Goal: Answer question/provide support

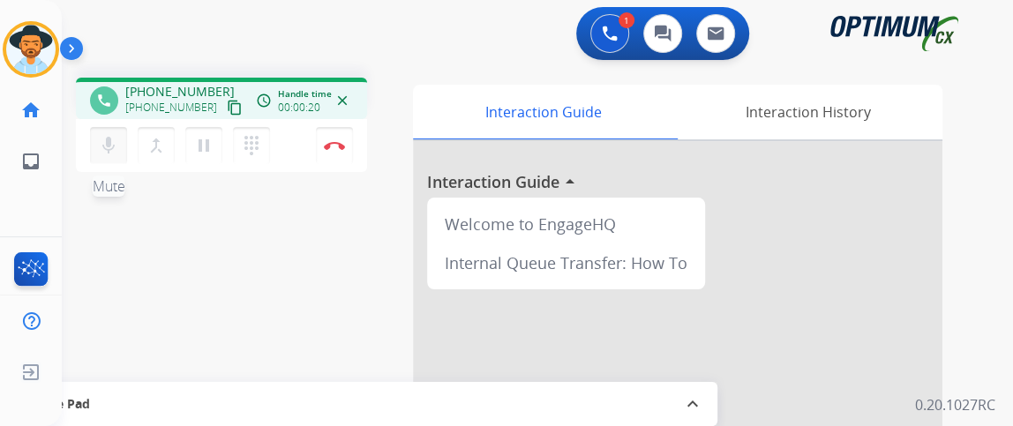
click at [107, 135] on mat-icon "mic" at bounding box center [108, 145] width 21 height 21
click at [101, 141] on mat-icon "mic_off" at bounding box center [108, 145] width 21 height 21
click at [101, 141] on mat-icon "mic" at bounding box center [108, 145] width 21 height 21
click at [111, 136] on mat-icon "mic_off" at bounding box center [108, 145] width 21 height 21
click at [88, 129] on div "mic Mute merge_type Bridge pause Hold dialpad Dialpad Disconnect" at bounding box center [221, 145] width 291 height 53
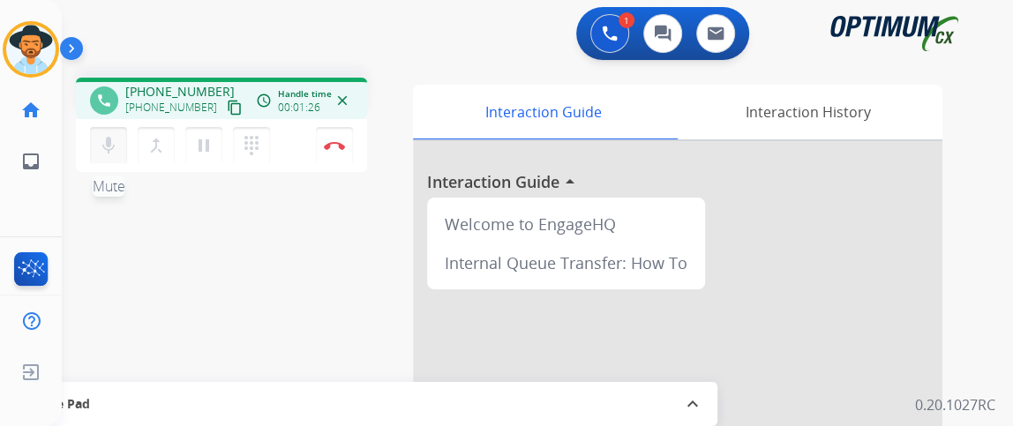
click at [99, 140] on mat-icon "mic" at bounding box center [108, 145] width 21 height 21
click at [113, 147] on mat-icon "mic_off" at bounding box center [108, 145] width 21 height 21
click at [113, 150] on mat-icon "mic" at bounding box center [108, 145] width 21 height 21
click at [113, 150] on mat-icon "mic_off" at bounding box center [108, 145] width 21 height 21
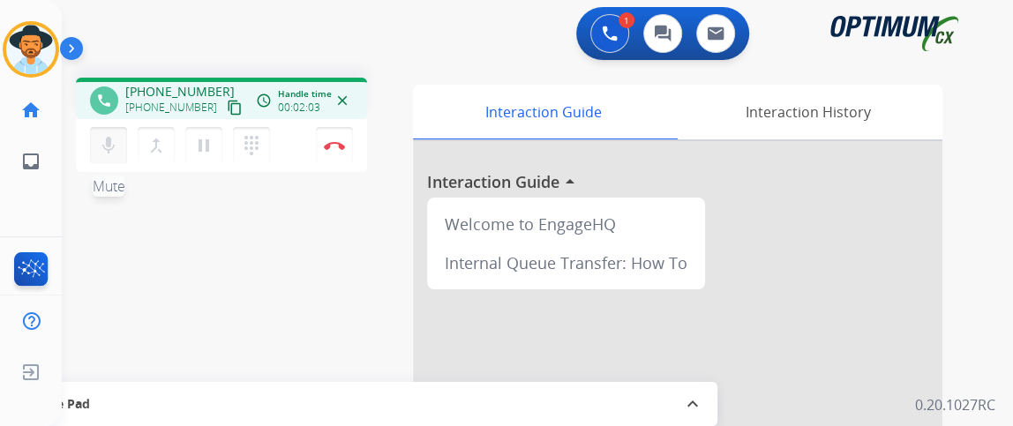
click at [113, 150] on mat-icon "mic" at bounding box center [108, 145] width 21 height 21
click at [116, 155] on button "mic_off Mute" at bounding box center [108, 145] width 37 height 37
click at [116, 155] on button "mic Mute" at bounding box center [108, 145] width 37 height 37
click at [116, 155] on button "mic_off Mute" at bounding box center [108, 145] width 37 height 37
click at [116, 155] on button "mic Mute" at bounding box center [108, 145] width 37 height 37
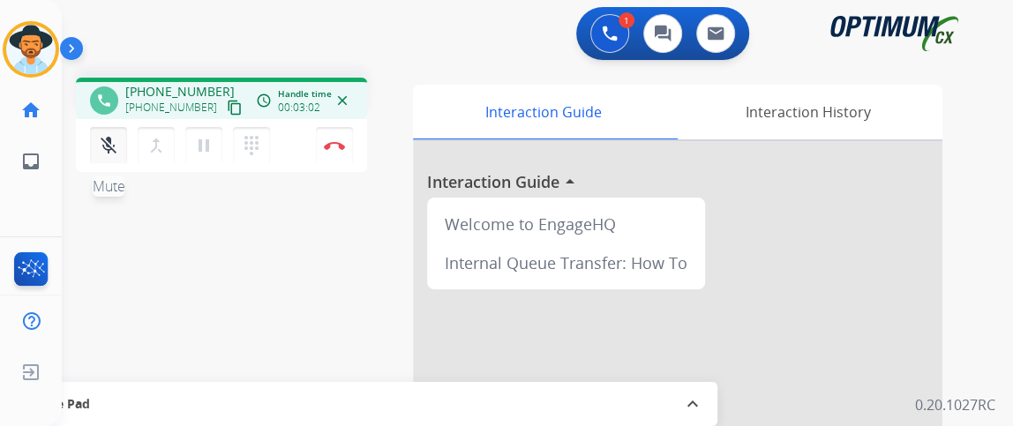
click at [116, 155] on button "mic_off Mute" at bounding box center [108, 145] width 37 height 37
click at [116, 155] on button "mic Mute" at bounding box center [108, 145] width 37 height 37
click at [116, 155] on button "mic_off Mute" at bounding box center [108, 145] width 37 height 37
click at [116, 155] on button "mic Mute" at bounding box center [108, 145] width 37 height 37
click at [103, 140] on mat-icon "mic_off" at bounding box center [108, 145] width 21 height 21
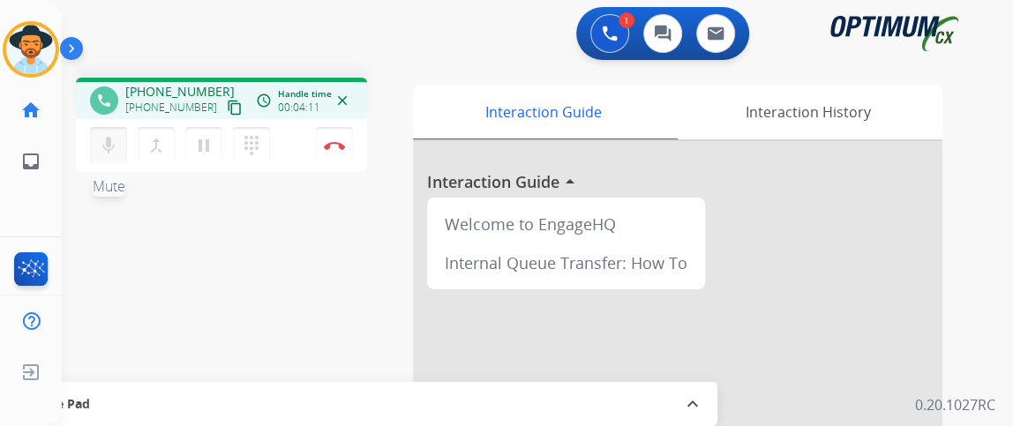
click at [103, 140] on mat-icon "mic" at bounding box center [108, 145] width 21 height 21
click at [103, 140] on mat-icon "mic_off" at bounding box center [108, 145] width 21 height 21
click at [103, 140] on mat-icon "mic" at bounding box center [108, 145] width 21 height 21
click at [104, 147] on mat-icon "mic_off" at bounding box center [108, 145] width 21 height 21
click at [104, 146] on mat-icon "mic" at bounding box center [108, 145] width 21 height 21
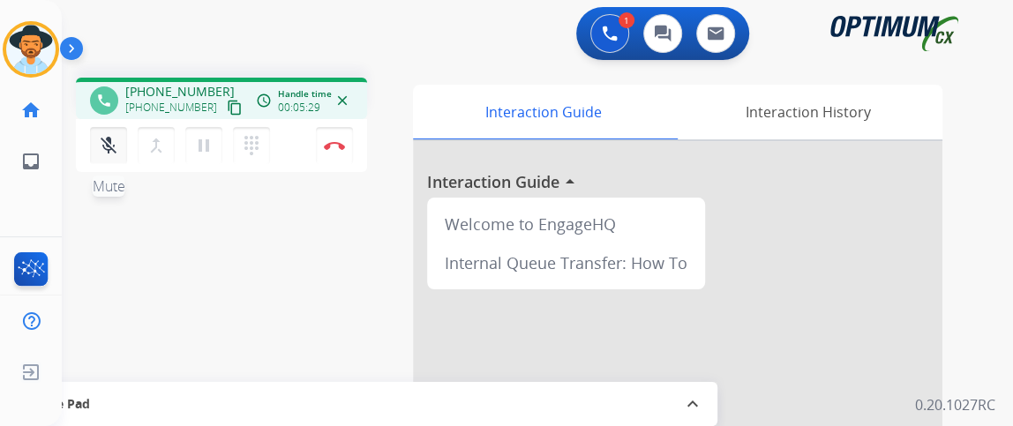
click at [117, 145] on mat-icon "mic_off" at bounding box center [108, 145] width 21 height 21
click at [117, 145] on mat-icon "mic" at bounding box center [108, 145] width 21 height 21
click at [117, 145] on mat-icon "mic_off" at bounding box center [108, 145] width 21 height 21
click at [333, 143] on img at bounding box center [334, 145] width 21 height 9
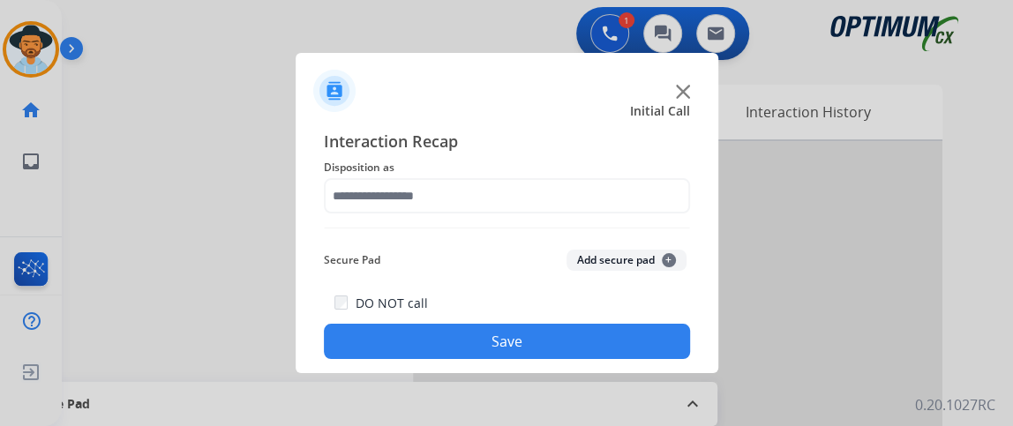
click at [584, 175] on span "Disposition as" at bounding box center [507, 167] width 366 height 21
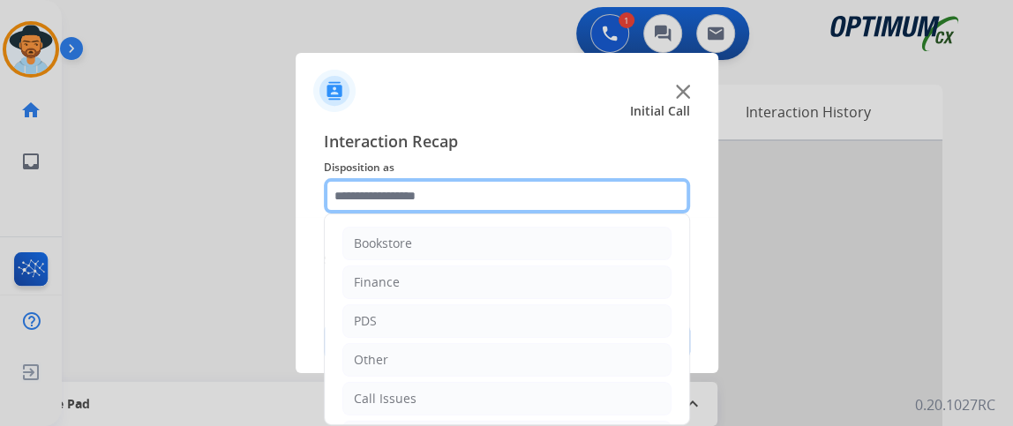
click at [587, 192] on input "text" at bounding box center [507, 195] width 366 height 35
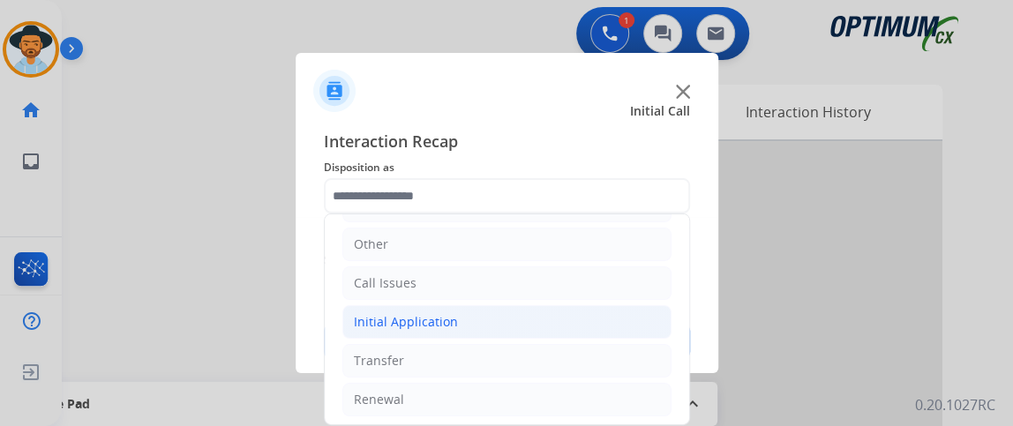
click at [514, 314] on li "Initial Application" at bounding box center [506, 322] width 329 height 34
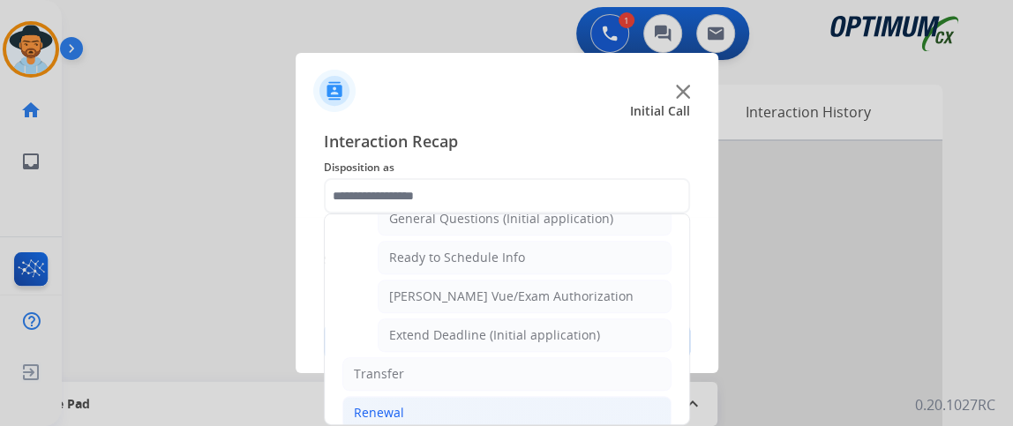
click at [584, 396] on li "Renewal" at bounding box center [506, 413] width 329 height 34
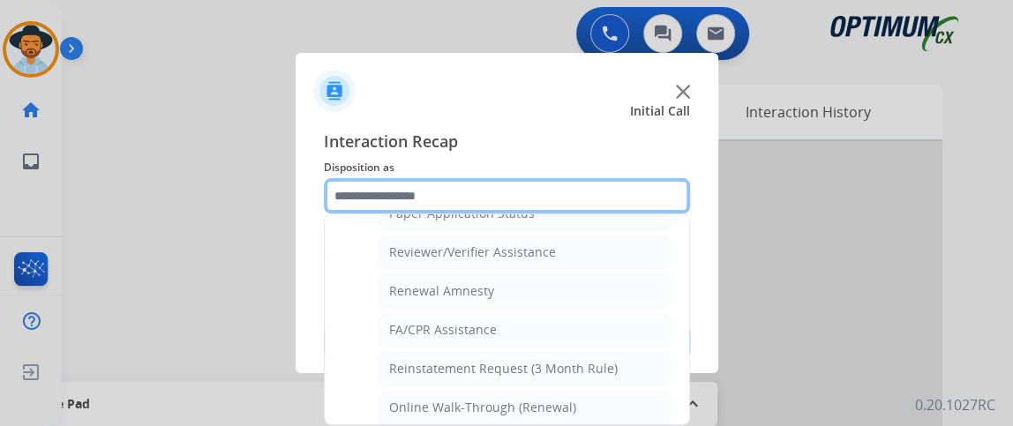
scroll to position [536, 0]
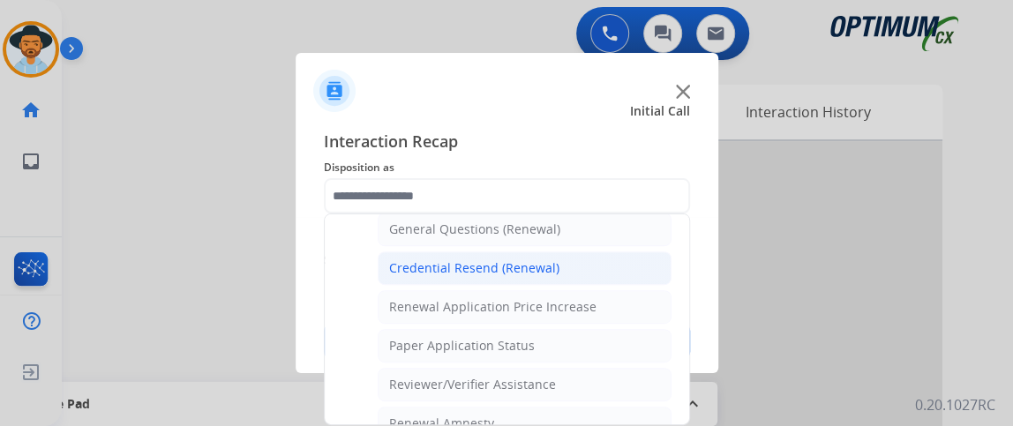
click at [624, 272] on li "Credential Resend (Renewal)" at bounding box center [525, 268] width 294 height 34
type input "**********"
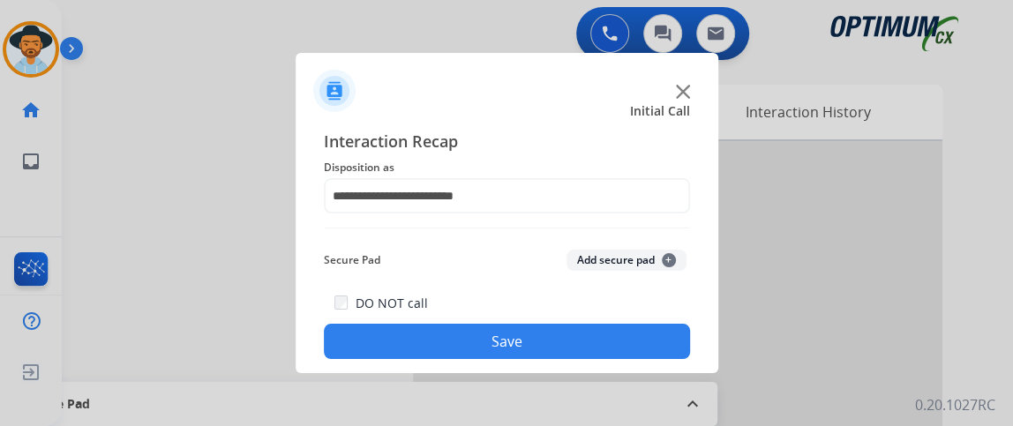
click at [606, 327] on button "Save" at bounding box center [507, 341] width 366 height 35
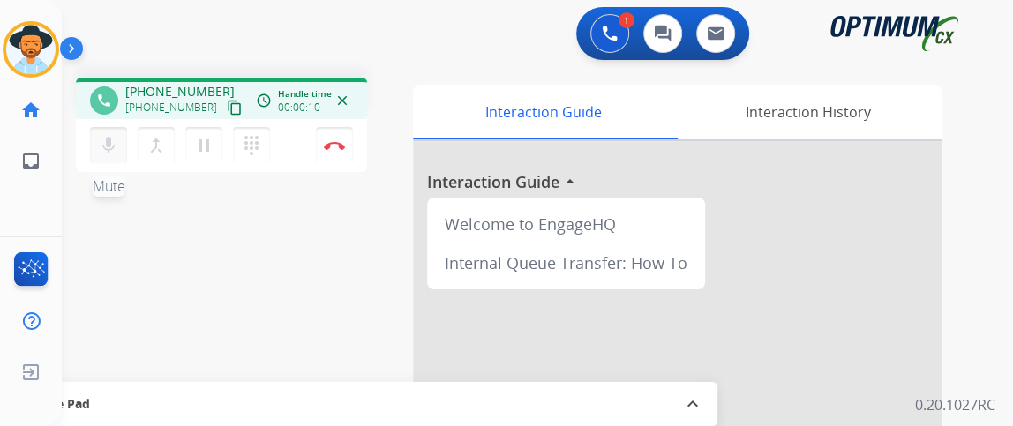
click at [103, 140] on mat-icon "mic" at bounding box center [108, 145] width 21 height 21
click at [103, 140] on mat-icon "mic_off" at bounding box center [108, 145] width 21 height 21
click at [227, 109] on mat-icon "content_copy" at bounding box center [235, 108] width 16 height 16
click at [101, 140] on mat-icon "mic" at bounding box center [108, 145] width 21 height 21
click at [118, 143] on button "mic_off Mute" at bounding box center [108, 145] width 37 height 37
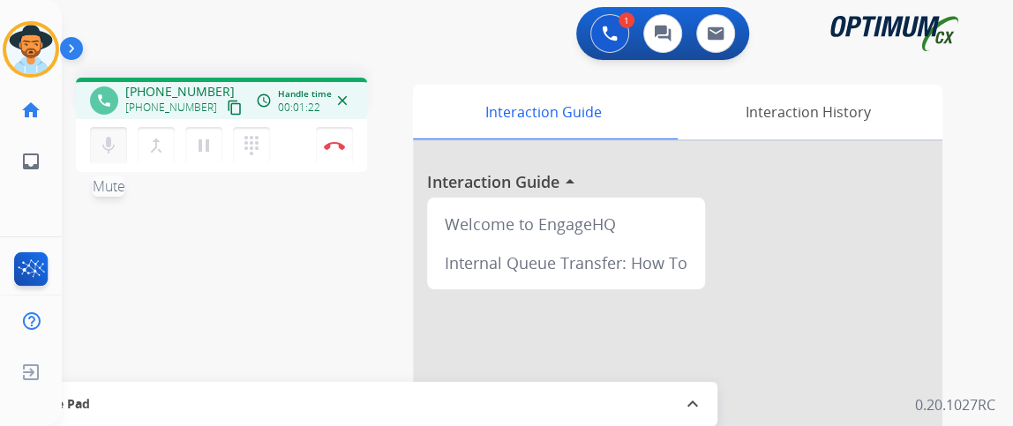
click at [119, 146] on button "mic Mute" at bounding box center [108, 145] width 37 height 37
click at [108, 149] on mat-icon "mic_off" at bounding box center [108, 145] width 21 height 21
click at [106, 141] on mat-icon "mic" at bounding box center [108, 145] width 21 height 21
click at [123, 143] on button "mic_off Mute" at bounding box center [108, 145] width 37 height 37
click at [116, 131] on button "mic Mute" at bounding box center [108, 145] width 37 height 37
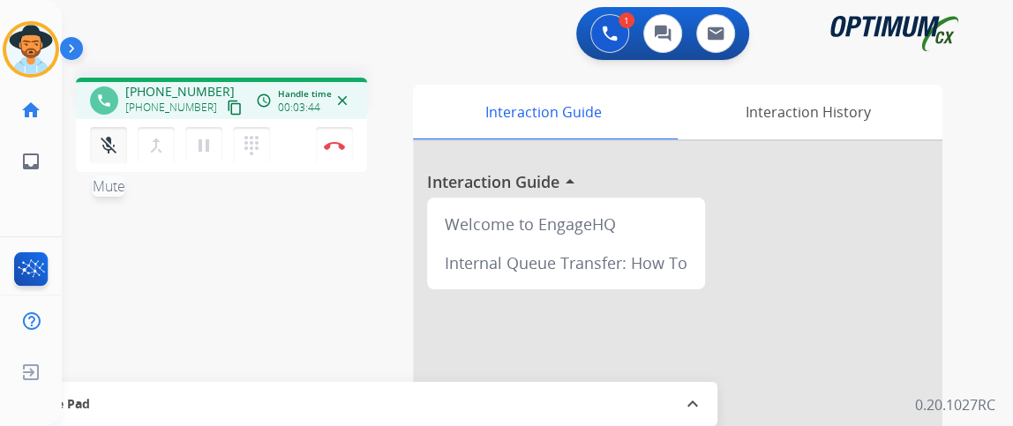
click at [95, 153] on button "mic_off Mute" at bounding box center [108, 145] width 37 height 37
click at [95, 153] on button "mic Mute" at bounding box center [108, 145] width 37 height 37
click at [95, 153] on button "mic_off Mute" at bounding box center [108, 145] width 37 height 37
click at [101, 153] on mat-icon "mic" at bounding box center [108, 145] width 21 height 21
click at [108, 145] on mat-icon "mic_off" at bounding box center [108, 145] width 21 height 21
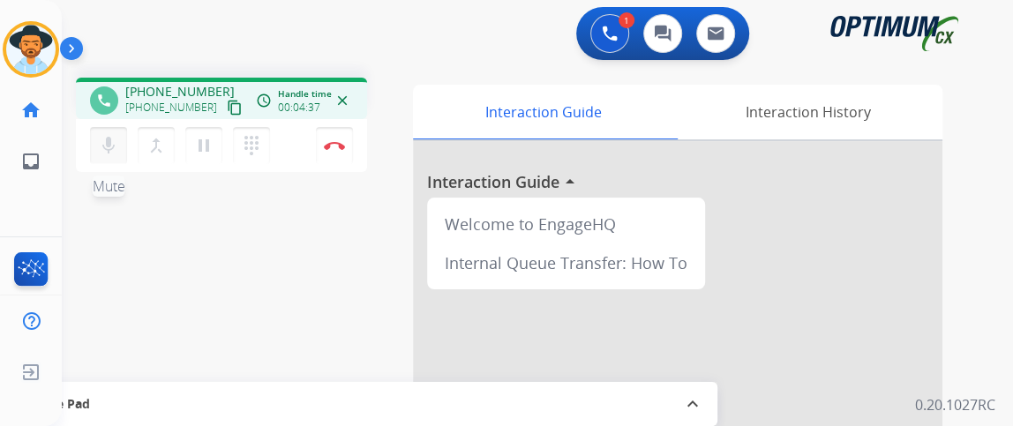
click at [116, 135] on mat-icon "mic" at bounding box center [108, 145] width 21 height 21
click at [116, 142] on mat-icon "mic_off" at bounding box center [108, 145] width 21 height 21
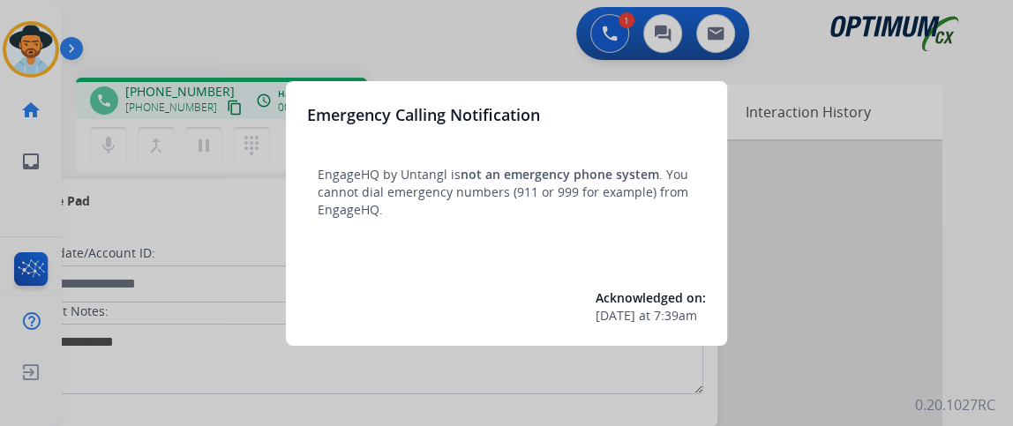
click at [162, 177] on div at bounding box center [506, 213] width 1013 height 426
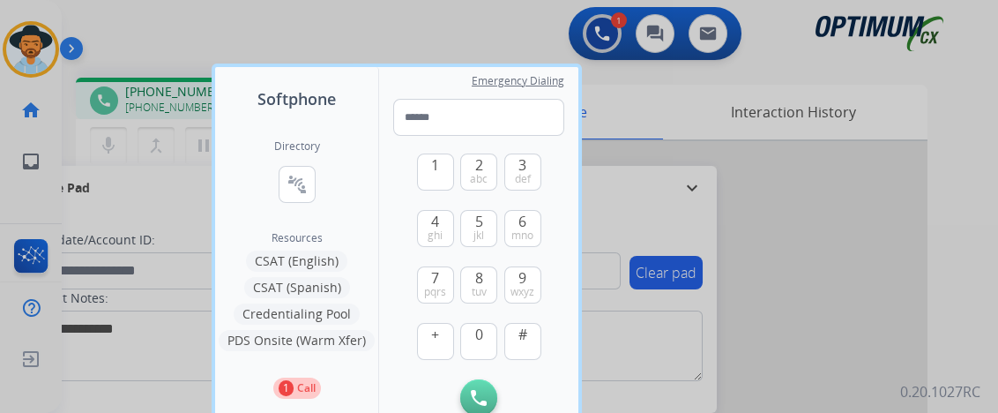
click at [162, 177] on div at bounding box center [499, 206] width 998 height 413
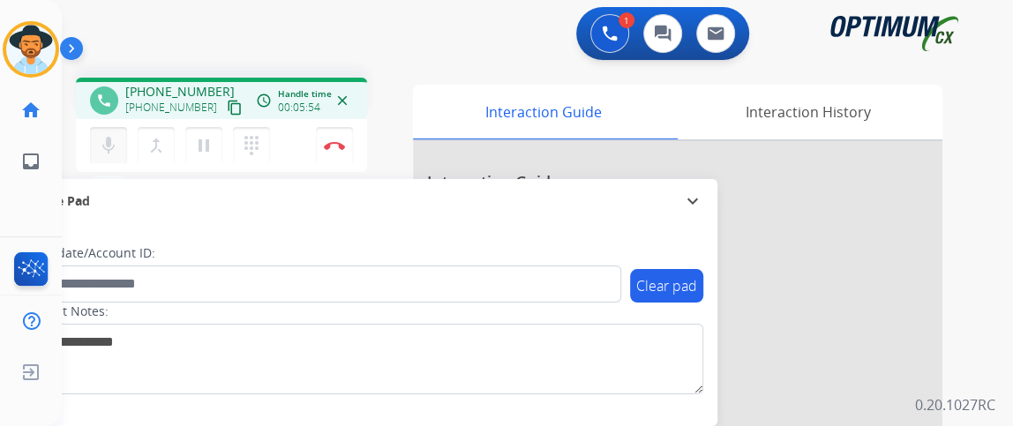
click at [118, 155] on button "mic Mute" at bounding box center [108, 145] width 37 height 37
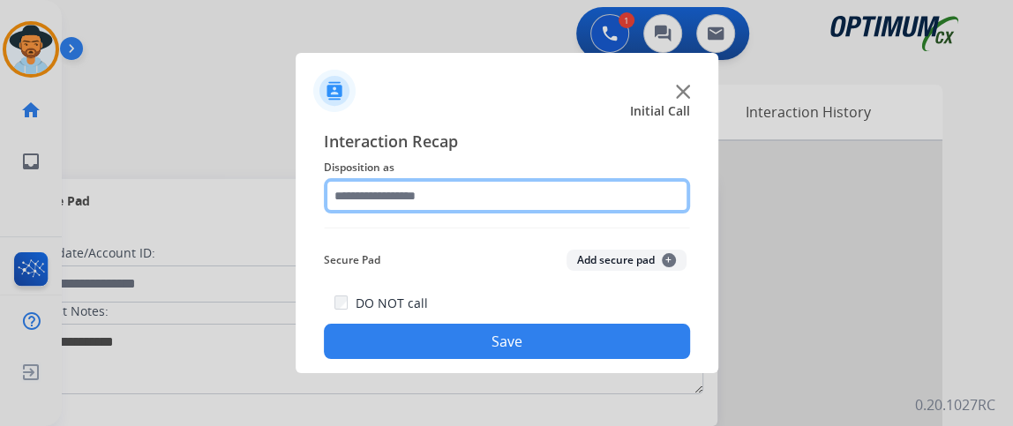
click at [432, 194] on input "text" at bounding box center [507, 195] width 366 height 35
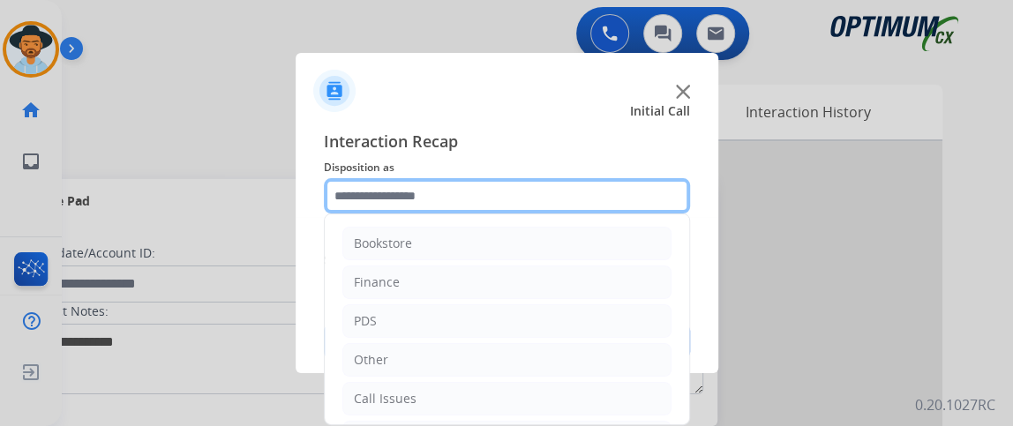
scroll to position [116, 0]
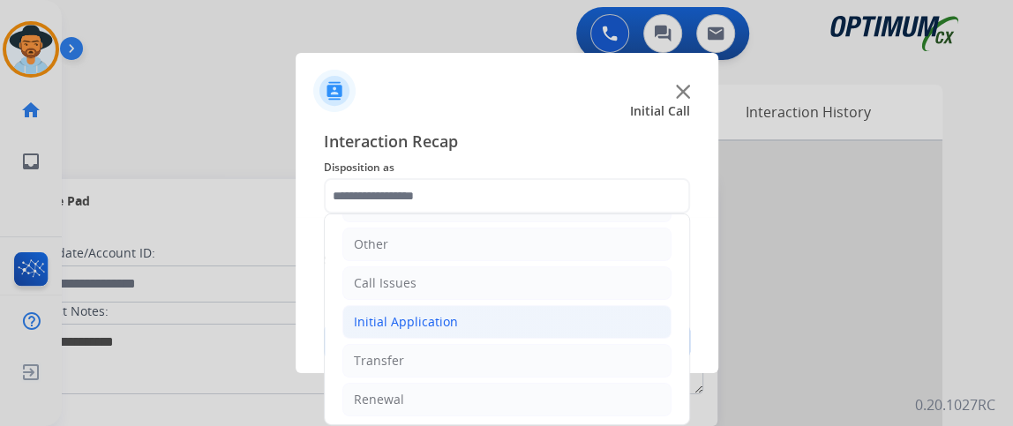
click at [570, 326] on li "Initial Application" at bounding box center [506, 322] width 329 height 34
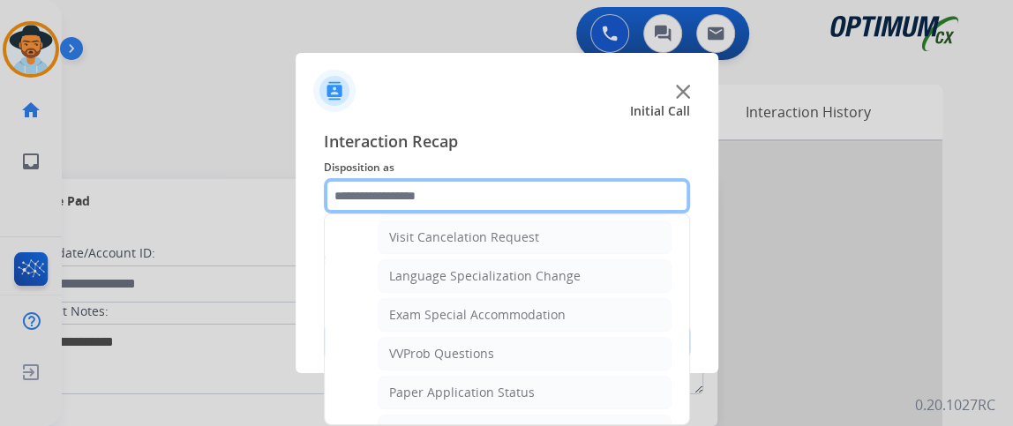
scroll to position [877, 0]
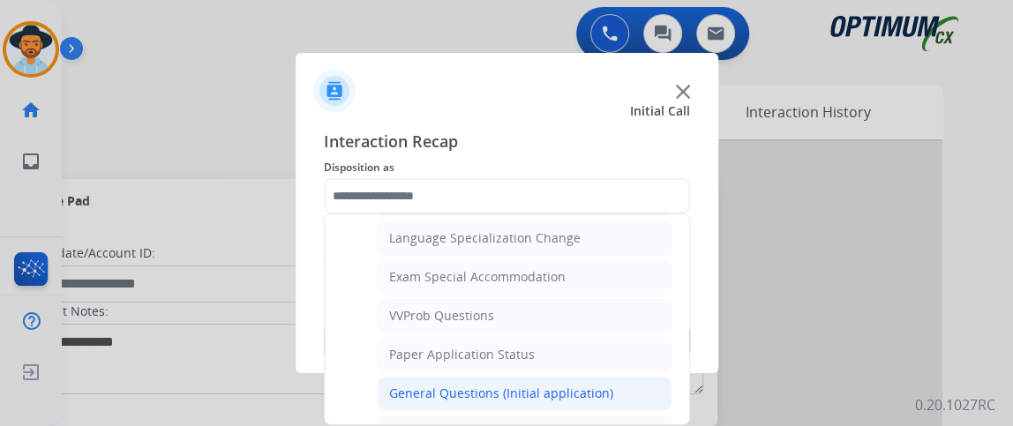
click at [618, 385] on li "General Questions (Initial application)" at bounding box center [525, 394] width 294 height 34
type input "**********"
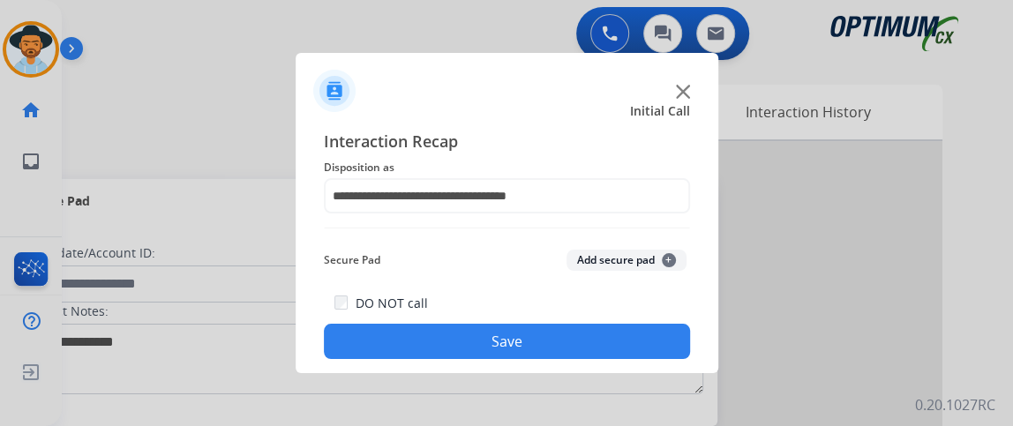
click at [588, 369] on div "**********" at bounding box center [506, 244] width 422 height 258
click at [575, 337] on button "Save" at bounding box center [507, 341] width 366 height 35
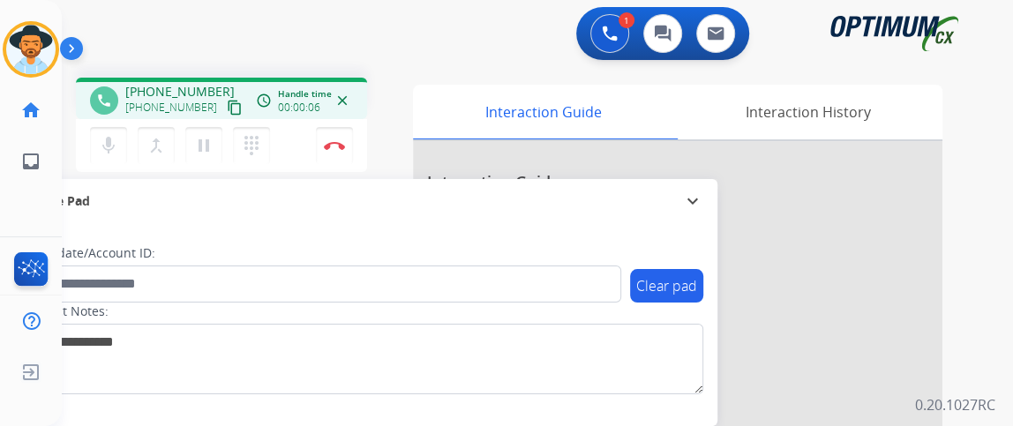
click at [227, 114] on mat-icon "content_copy" at bounding box center [235, 108] width 16 height 16
click at [107, 146] on mat-icon "mic" at bounding box center [108, 145] width 21 height 21
click at [118, 139] on button "mic_off Mute" at bounding box center [108, 145] width 37 height 37
click at [112, 141] on mat-icon "mic" at bounding box center [108, 145] width 21 height 21
click at [114, 144] on mat-icon "mic_off" at bounding box center [108, 145] width 21 height 21
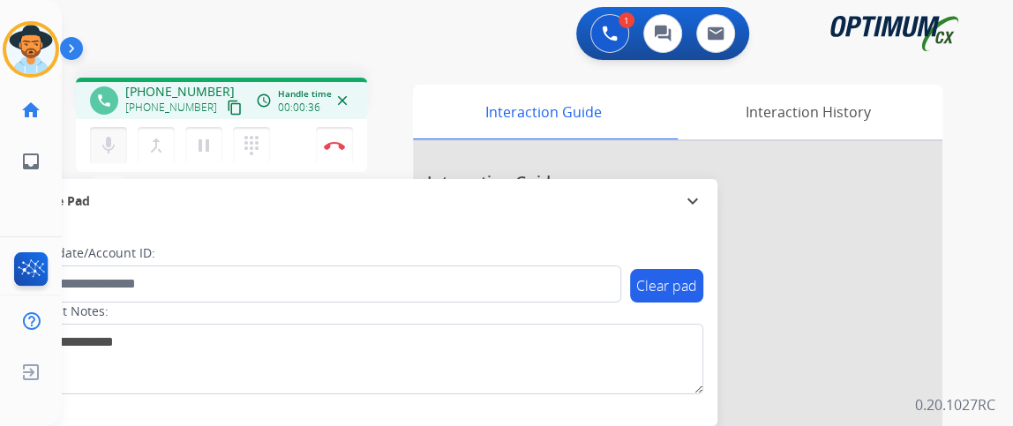
click at [114, 144] on mat-icon "mic" at bounding box center [108, 145] width 21 height 21
click at [116, 158] on button "mic_off Mute" at bounding box center [108, 145] width 37 height 37
click at [116, 160] on button "mic Mute" at bounding box center [108, 145] width 37 height 37
click at [116, 153] on mat-icon "mic_off" at bounding box center [108, 145] width 21 height 21
click at [105, 147] on mat-icon "mic" at bounding box center [108, 145] width 21 height 21
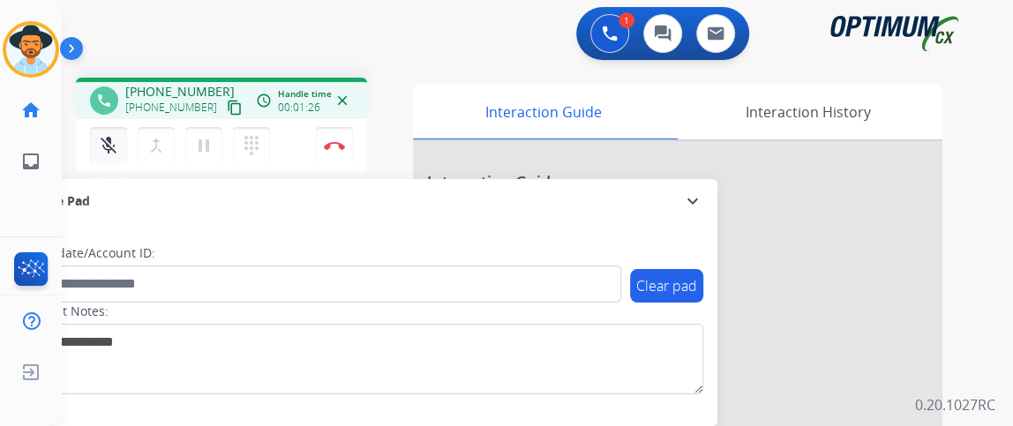
click at [118, 144] on button "mic_off Mute" at bounding box center [108, 145] width 37 height 37
click at [118, 144] on button "mic Mute" at bounding box center [108, 145] width 37 height 37
click at [112, 140] on mat-icon "mic_off" at bounding box center [108, 145] width 21 height 21
click at [102, 141] on mat-icon "mic" at bounding box center [108, 145] width 21 height 21
click at [102, 140] on mat-icon "mic_off" at bounding box center [108, 145] width 21 height 21
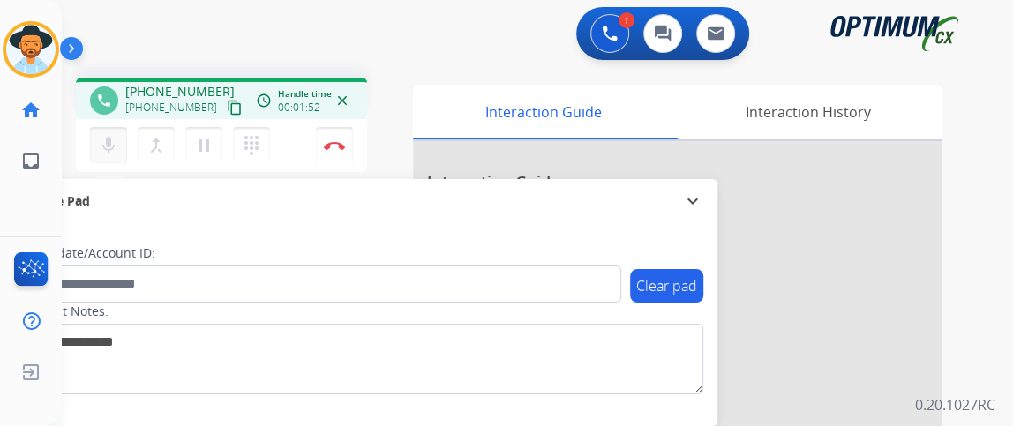
click at [117, 151] on mat-icon "mic" at bounding box center [108, 145] width 21 height 21
click at [117, 150] on mat-icon "mic_off" at bounding box center [108, 145] width 21 height 21
click at [101, 160] on button "mic Mute" at bounding box center [108, 145] width 37 height 37
click at [101, 158] on button "mic_off Mute" at bounding box center [108, 145] width 37 height 37
click at [107, 154] on mat-icon "mic" at bounding box center [108, 145] width 21 height 21
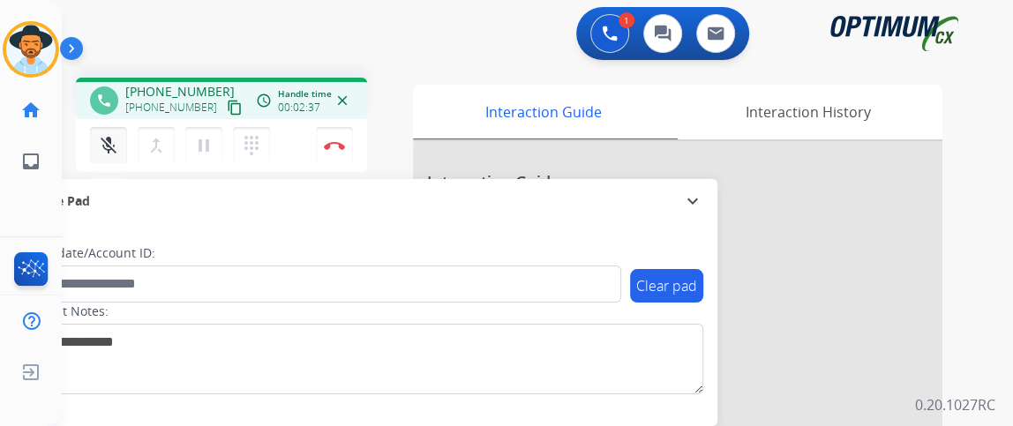
click at [107, 154] on mat-icon "mic_off" at bounding box center [108, 145] width 21 height 21
click at [90, 127] on button "mic Mute" at bounding box center [108, 145] width 37 height 37
click at [90, 127] on button "mic_off Mute" at bounding box center [108, 145] width 37 height 37
click at [104, 143] on mat-icon "mic" at bounding box center [108, 145] width 21 height 21
click at [104, 143] on mat-icon "mic_off" at bounding box center [108, 145] width 21 height 21
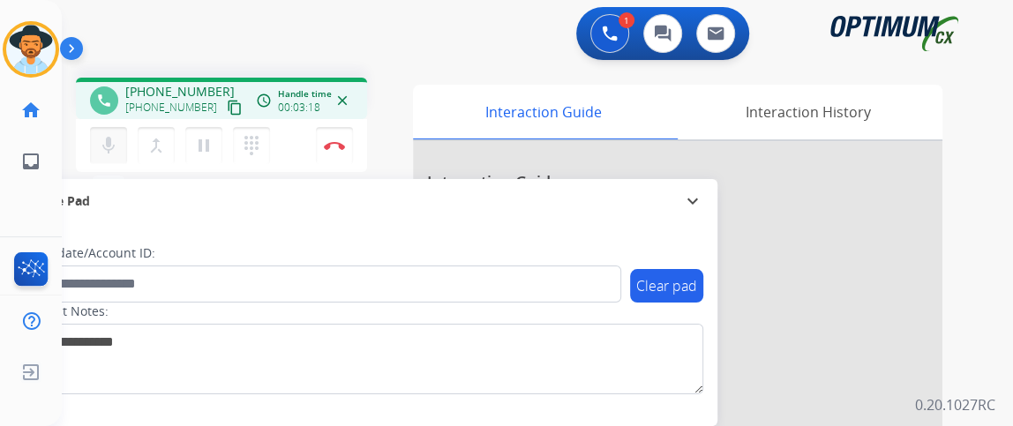
click at [113, 145] on mat-icon "mic" at bounding box center [108, 145] width 21 height 21
click at [113, 155] on button "mic_off Mute" at bounding box center [108, 145] width 37 height 37
click at [92, 162] on button "mic Mute" at bounding box center [108, 145] width 37 height 37
click at [104, 140] on mat-icon "mic_off" at bounding box center [108, 145] width 21 height 21
click at [102, 159] on button "mic Mute" at bounding box center [108, 145] width 37 height 37
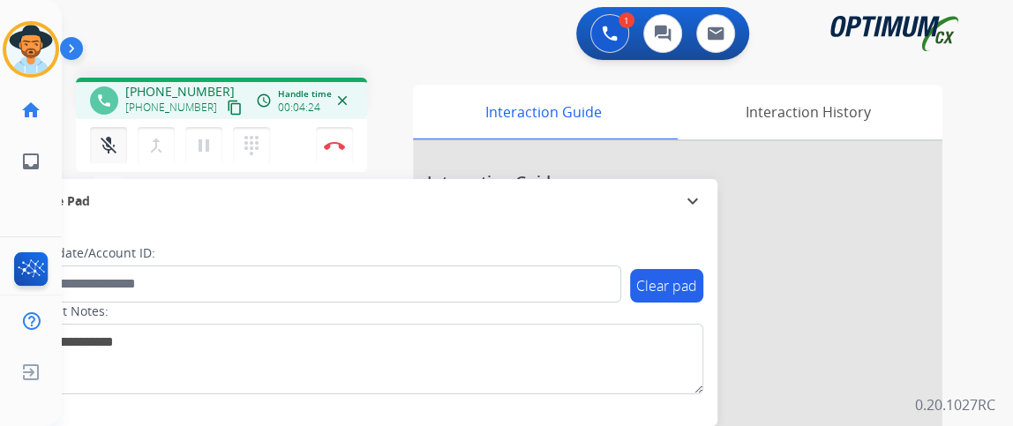
click at [117, 138] on mat-icon "mic_off" at bounding box center [108, 145] width 21 height 21
click at [117, 138] on mat-icon "mic" at bounding box center [108, 145] width 21 height 21
click at [117, 138] on mat-icon "mic_off" at bounding box center [108, 145] width 21 height 21
click at [118, 135] on button "mic Mute" at bounding box center [108, 145] width 37 height 37
click at [118, 135] on button "mic_off Mute" at bounding box center [108, 145] width 37 height 37
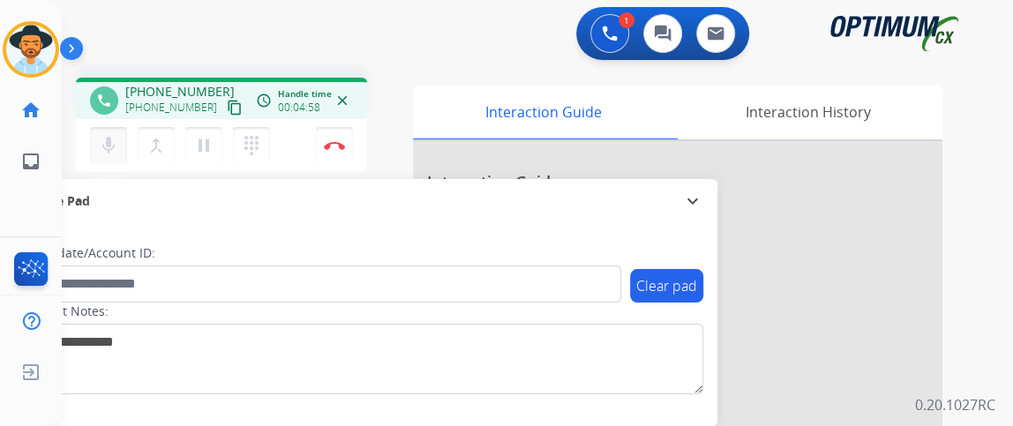
click at [123, 134] on button "mic Mute" at bounding box center [108, 145] width 37 height 37
click at [123, 134] on button "mic_off Mute" at bounding box center [108, 145] width 37 height 37
click at [123, 134] on button "mic Mute" at bounding box center [108, 145] width 37 height 37
click at [123, 134] on button "mic_off Mute" at bounding box center [108, 145] width 37 height 37
click at [123, 134] on button "mic Mute" at bounding box center [108, 145] width 37 height 37
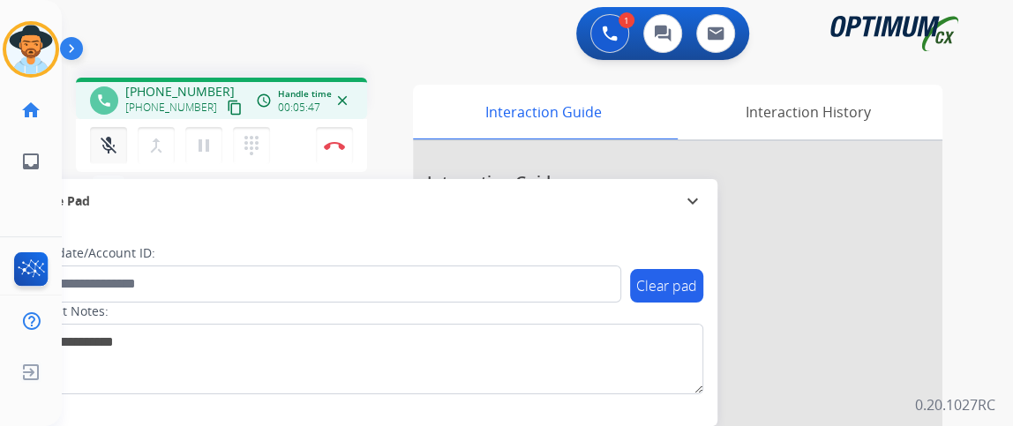
click at [123, 134] on button "mic_off Mute" at bounding box center [108, 145] width 37 height 37
click at [123, 134] on button "mic Mute" at bounding box center [108, 145] width 37 height 37
click at [113, 138] on mat-icon "mic_off" at bounding box center [108, 145] width 21 height 21
click at [113, 138] on mat-icon "mic" at bounding box center [108, 145] width 21 height 21
click at [120, 119] on div "mic_off Mute merge_type Bridge pause Hold dialpad Dialpad Disconnect" at bounding box center [221, 145] width 291 height 53
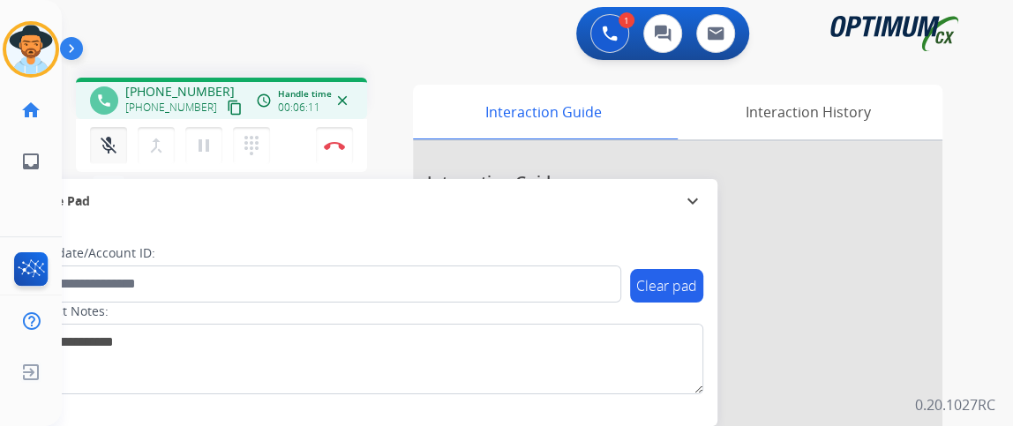
click at [120, 140] on button "mic_off Mute" at bounding box center [108, 145] width 37 height 37
click at [120, 138] on button "mic Mute" at bounding box center [108, 145] width 37 height 37
click at [120, 138] on button "mic_off Mute" at bounding box center [108, 145] width 37 height 37
click at [112, 140] on mat-icon "mic" at bounding box center [108, 145] width 21 height 21
click at [112, 140] on mat-icon "mic_off" at bounding box center [108, 145] width 21 height 21
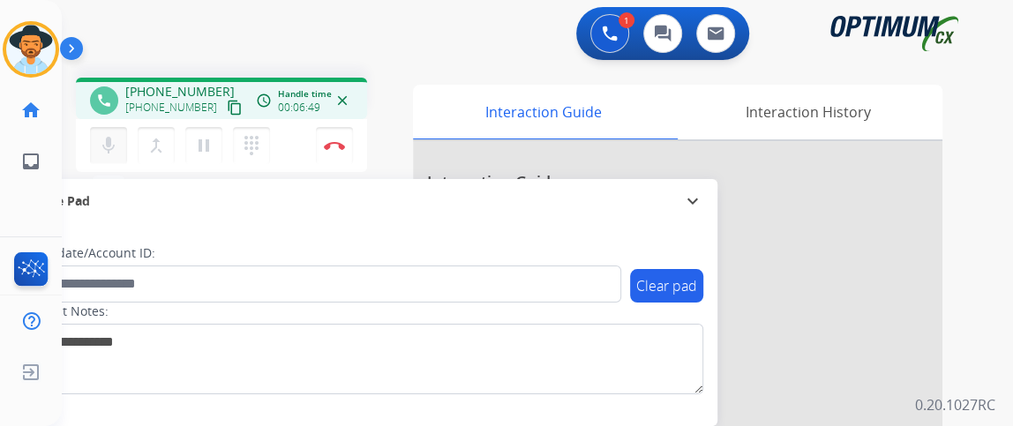
click at [112, 140] on mat-icon "mic" at bounding box center [108, 145] width 21 height 21
click at [112, 139] on mat-icon "mic_off" at bounding box center [108, 145] width 21 height 21
click at [338, 145] on img at bounding box center [334, 145] width 21 height 9
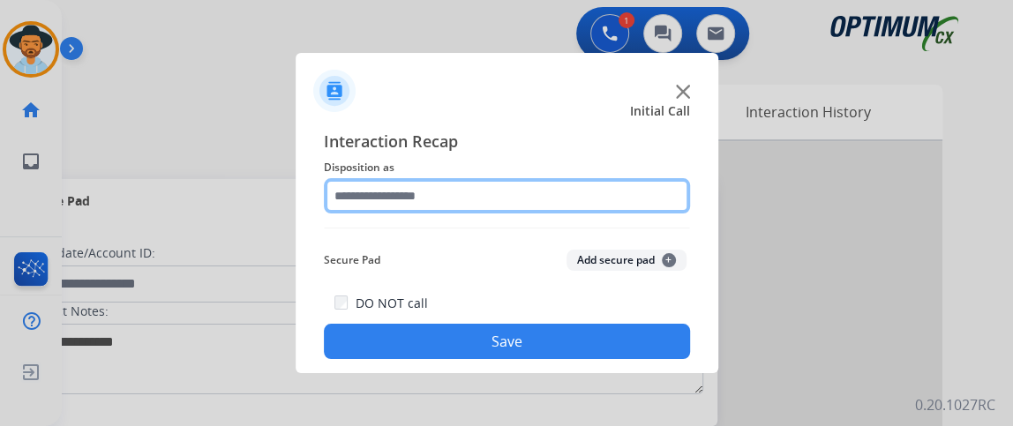
click at [425, 180] on input "text" at bounding box center [507, 195] width 366 height 35
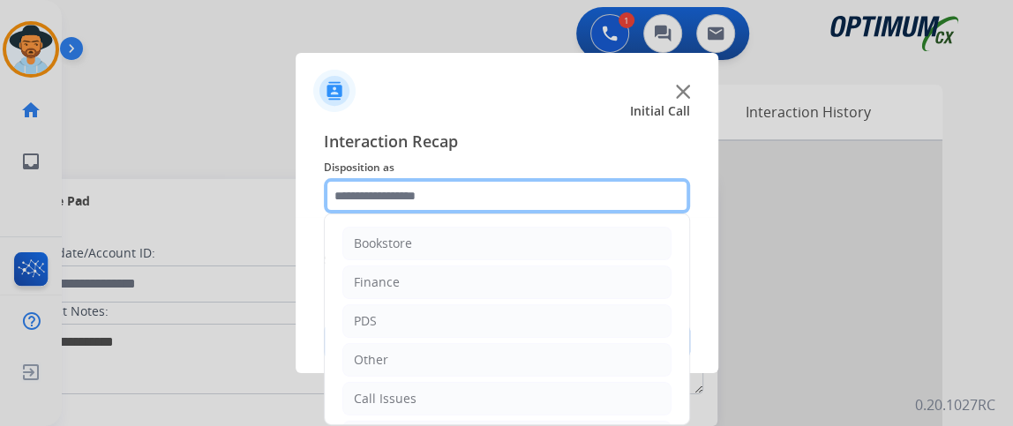
scroll to position [116, 0]
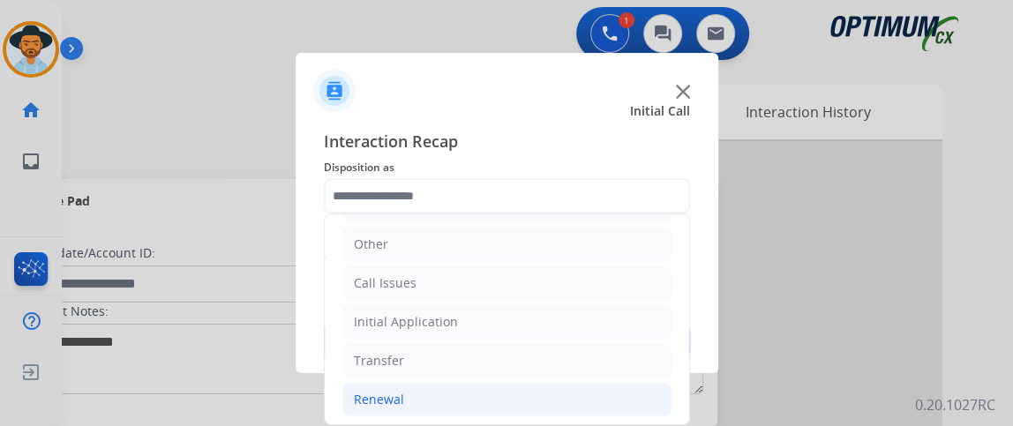
click at [557, 393] on li "Renewal" at bounding box center [506, 400] width 329 height 34
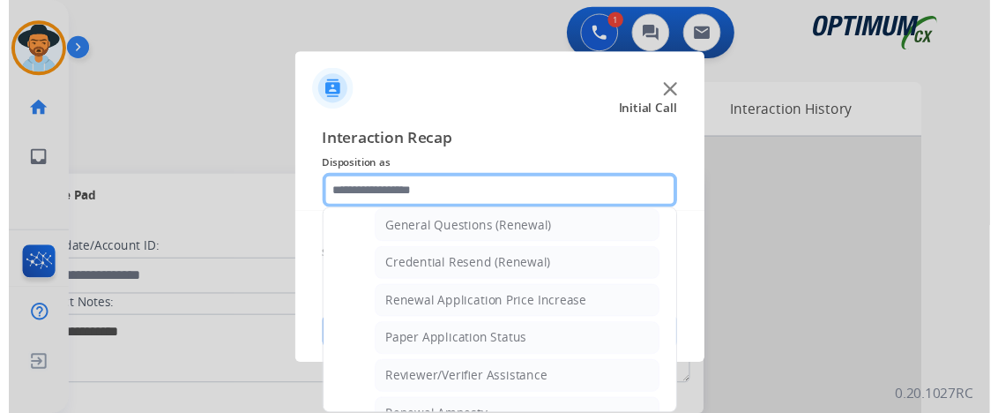
scroll to position [539, 0]
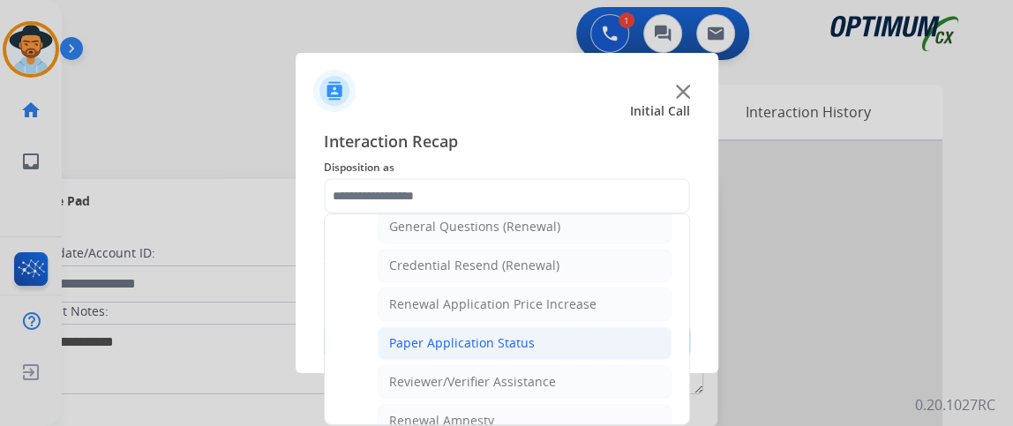
click at [564, 334] on li "Paper Application Status" at bounding box center [525, 343] width 294 height 34
type input "**********"
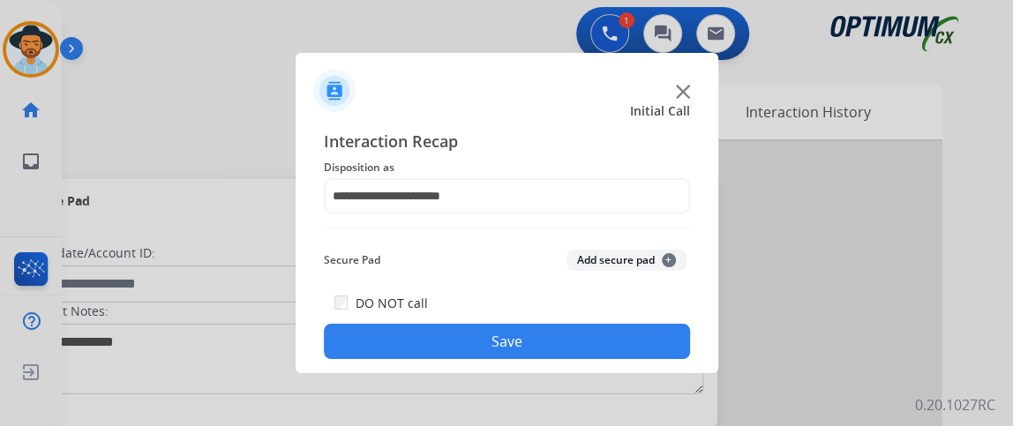
click at [564, 334] on button "Save" at bounding box center [507, 341] width 366 height 35
